Goal: Task Accomplishment & Management: Use online tool/utility

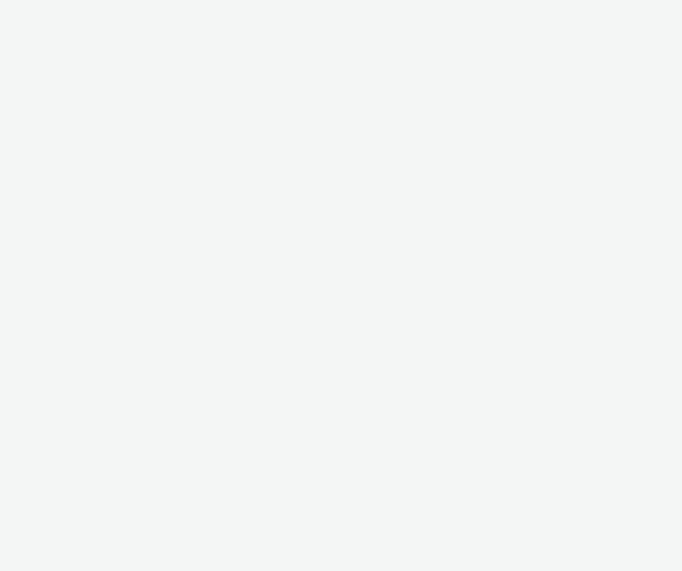
select select "2fc77e36-bb93-4aa3-9dff-dcb08e02eac6"
select select "2405a9d4-3350-4458-8d06-44f78962fa76"
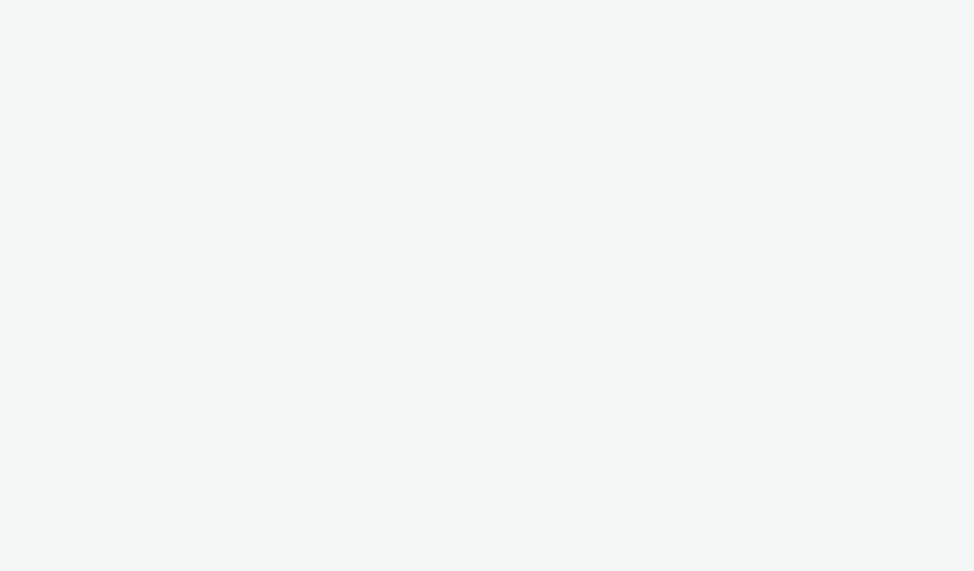
select select "2fc77e36-bb93-4aa3-9dff-dcb08e02eac6"
select select "2405a9d4-3350-4458-8d06-44f78962fa76"
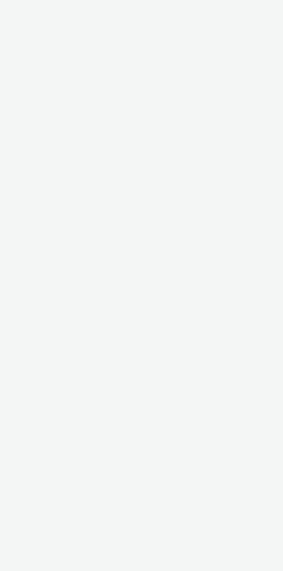
select select "2fc77e36-bb93-4aa3-9dff-dcb08e02eac6"
select select "2405a9d4-3350-4458-8d06-44f78962fa76"
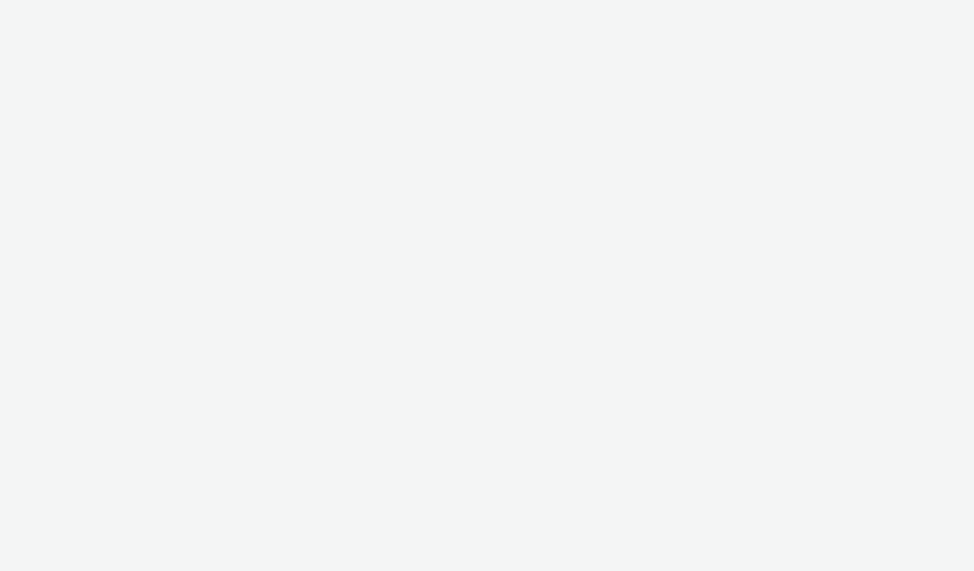
select select "2fc77e36-bb93-4aa3-9dff-dcb08e02eac6"
select select "2405a9d4-3350-4458-8d06-44f78962fa76"
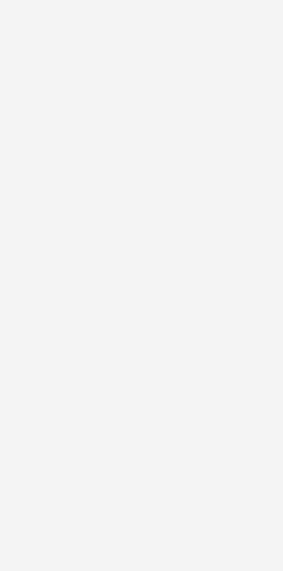
select select "2fc77e36-bb93-4aa3-9dff-dcb08e02eac6"
select select "2405a9d4-3350-4458-8d06-44f78962fa76"
